Goal: Information Seeking & Learning: Learn about a topic

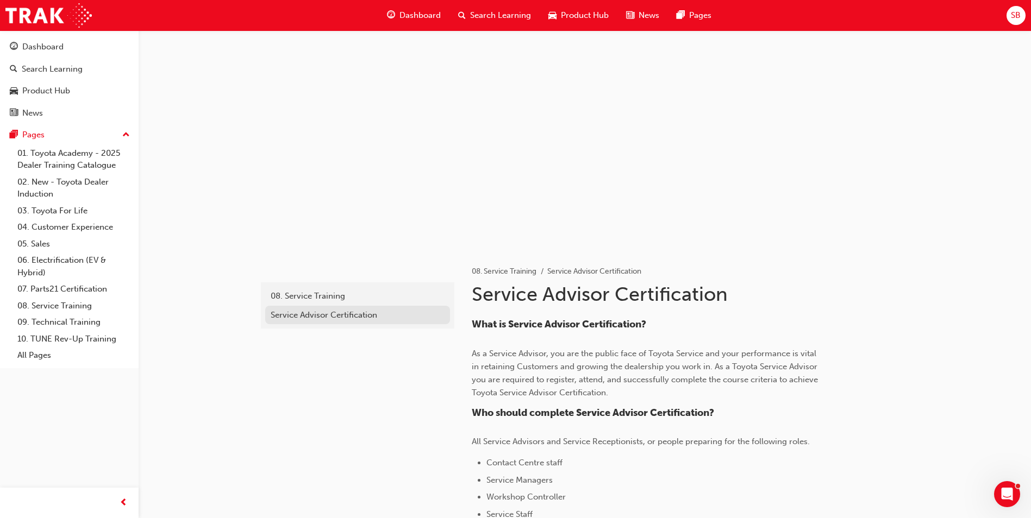
click at [331, 314] on div "Service Advisor Certification" at bounding box center [358, 315] width 174 height 12
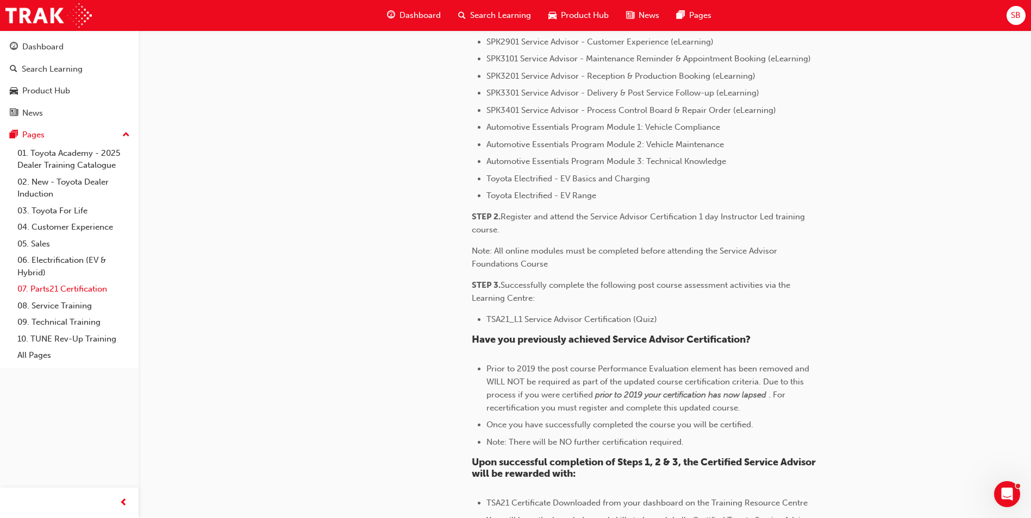
scroll to position [598, 0]
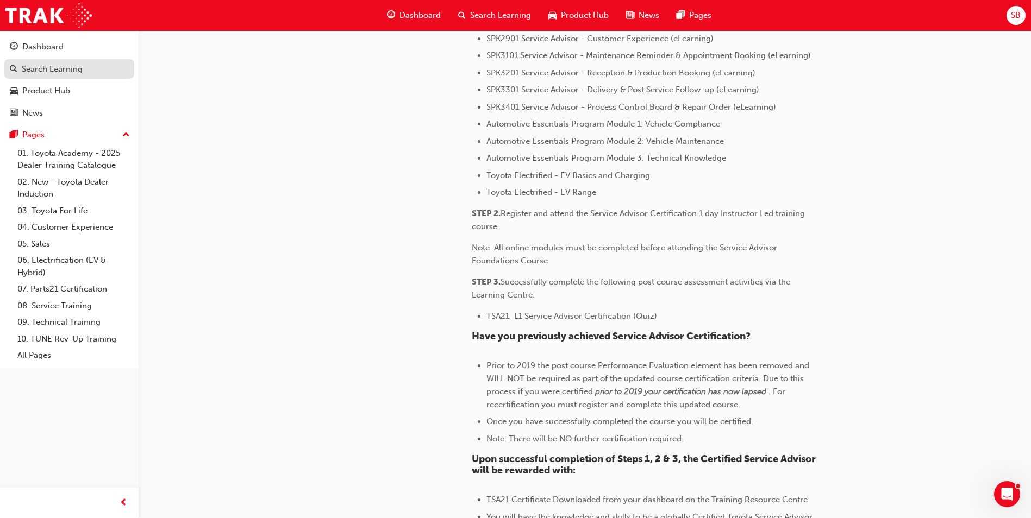
click at [33, 67] on div "Search Learning" at bounding box center [52, 69] width 61 height 12
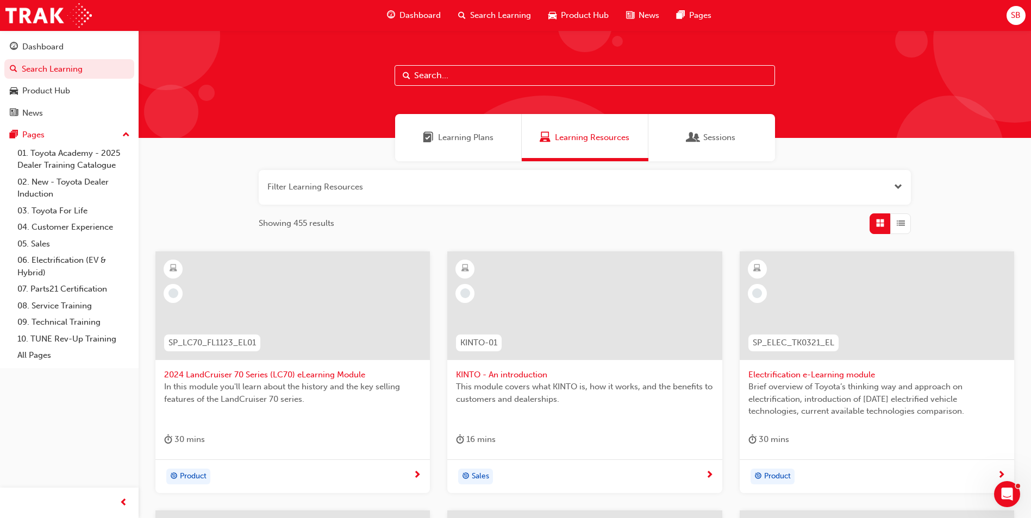
click at [528, 67] on input "text" at bounding box center [585, 75] width 380 height 21
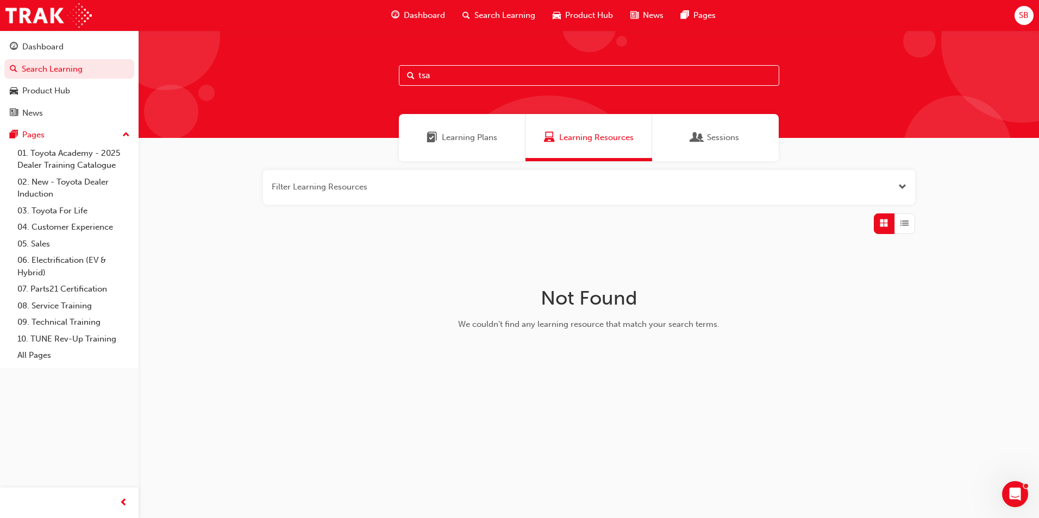
type input "tsa"
click at [459, 130] on div "Learning Plans" at bounding box center [462, 137] width 127 height 47
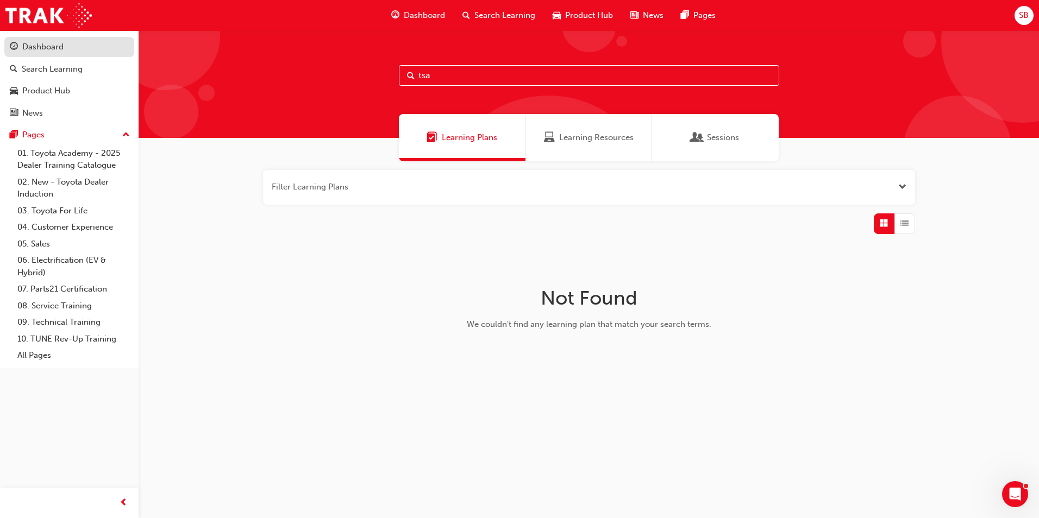
click at [60, 49] on div "Dashboard" at bounding box center [42, 47] width 41 height 12
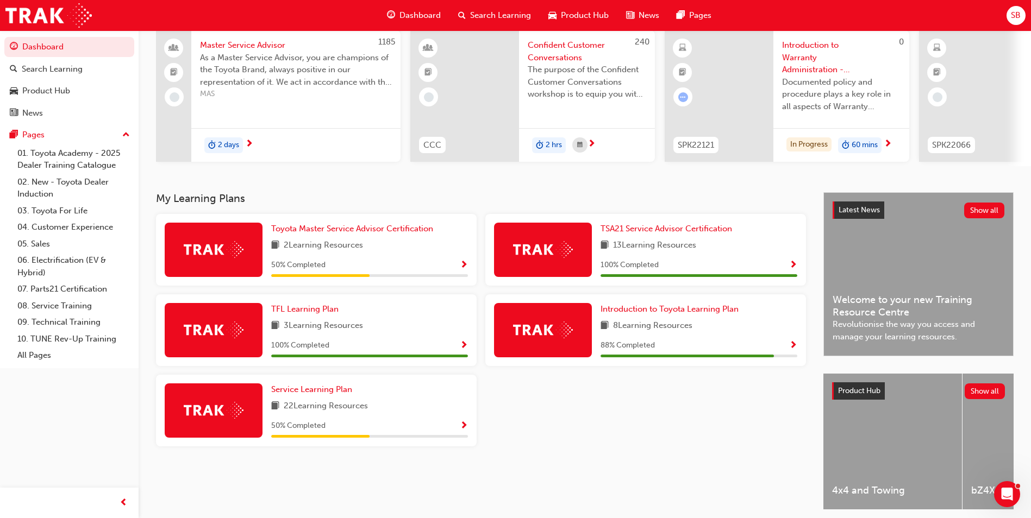
scroll to position [109, 0]
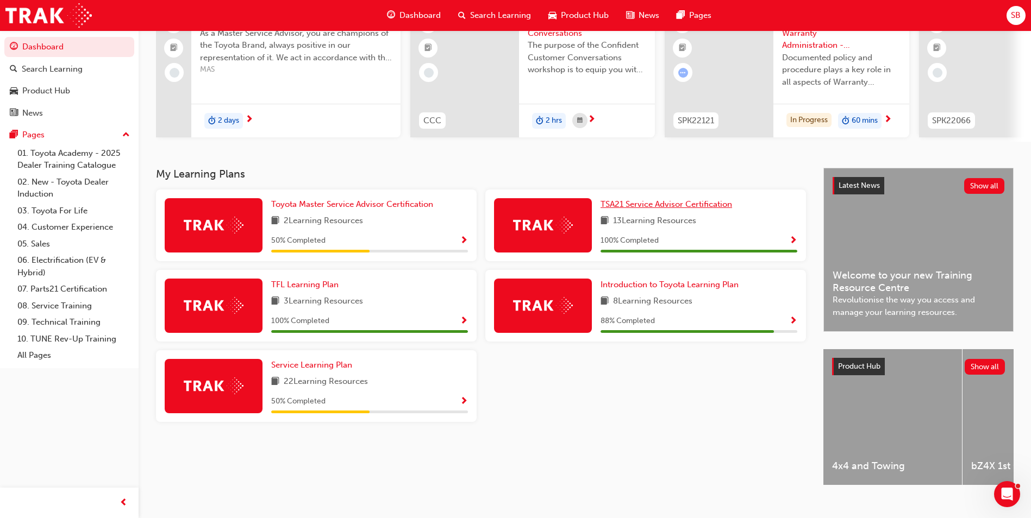
click at [690, 205] on span "TSA21 Service Advisor Certification" at bounding box center [666, 204] width 132 height 10
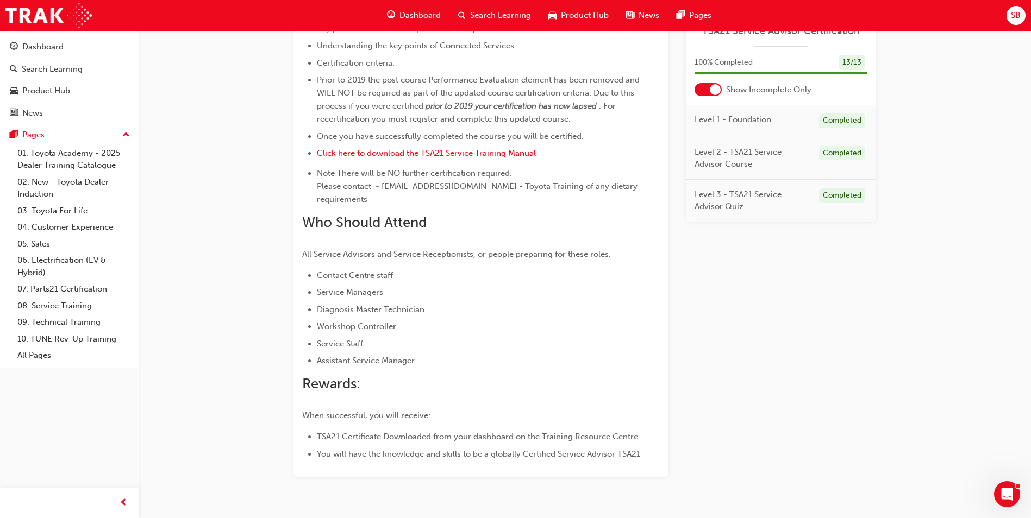
scroll to position [536, 0]
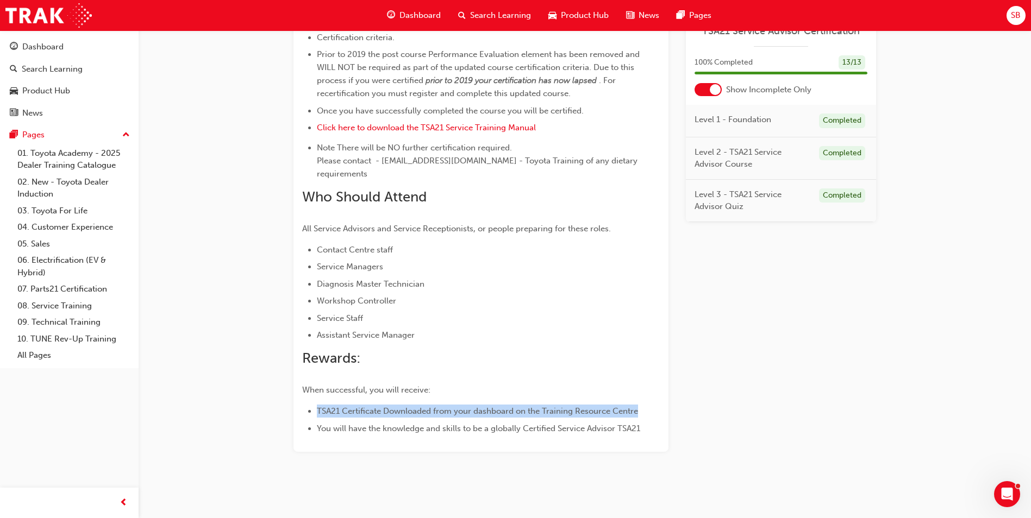
drag, startPoint x: 315, startPoint y: 397, endPoint x: 649, endPoint y: 398, distance: 334.2
click at [649, 405] on ul "TSA21 Certificate Downloaded from your dashboard on the Training Resource Centr…" at bounding box center [481, 420] width 358 height 30
click at [507, 295] on li "Workshop Controller" at bounding box center [488, 301] width 343 height 13
